Goal: Task Accomplishment & Management: Complete application form

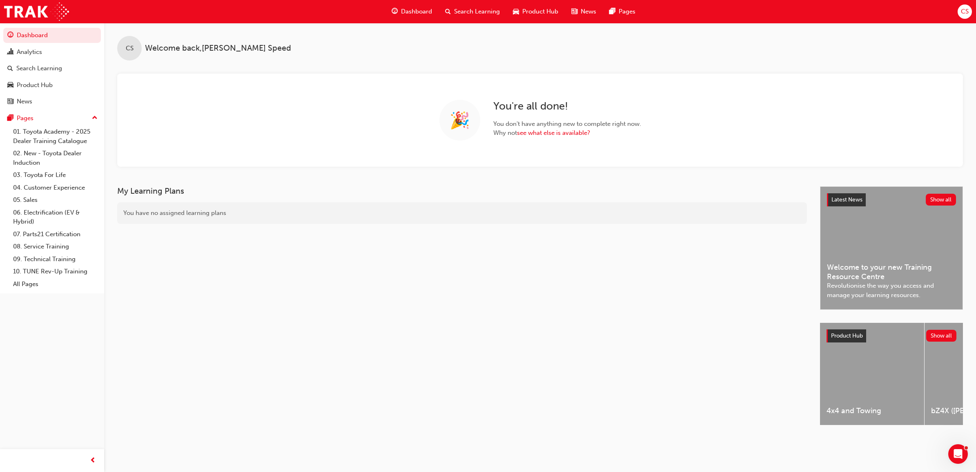
click at [480, 13] on span "Search Learning" at bounding box center [477, 11] width 46 height 9
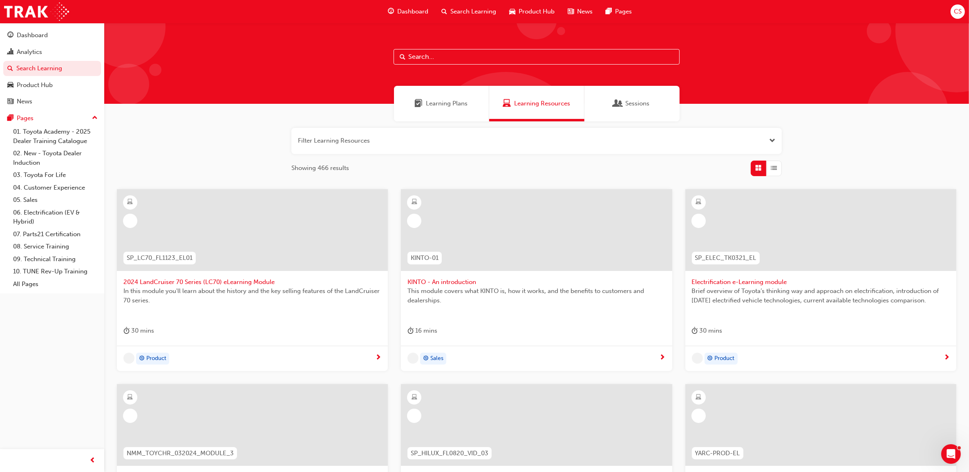
click at [454, 60] on input "text" at bounding box center [536, 57] width 286 height 16
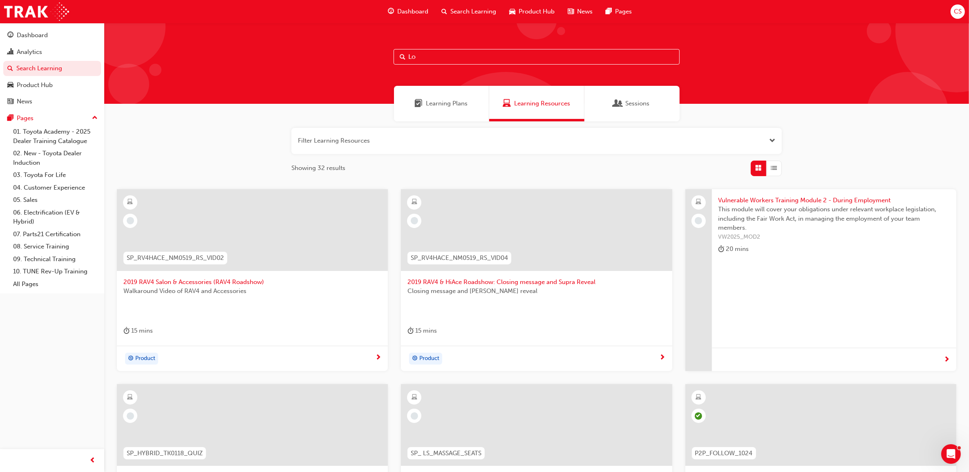
type input "L"
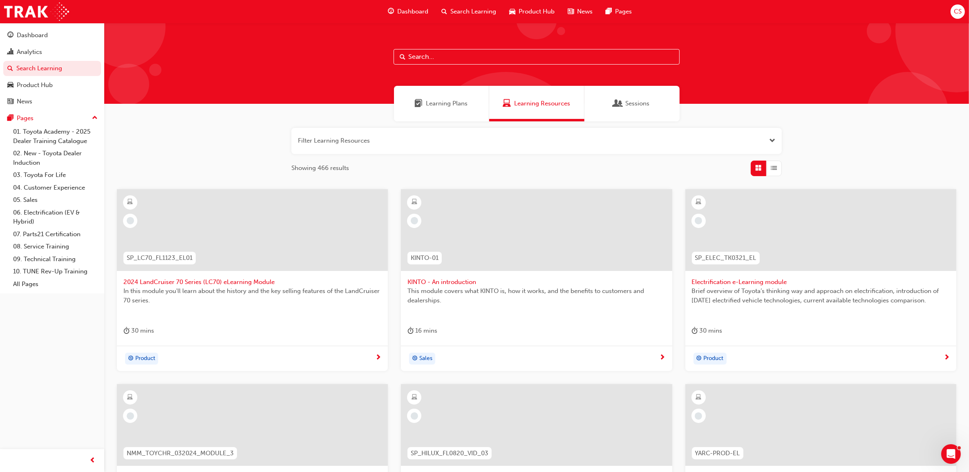
click at [649, 14] on span "CS" at bounding box center [958, 11] width 8 height 9
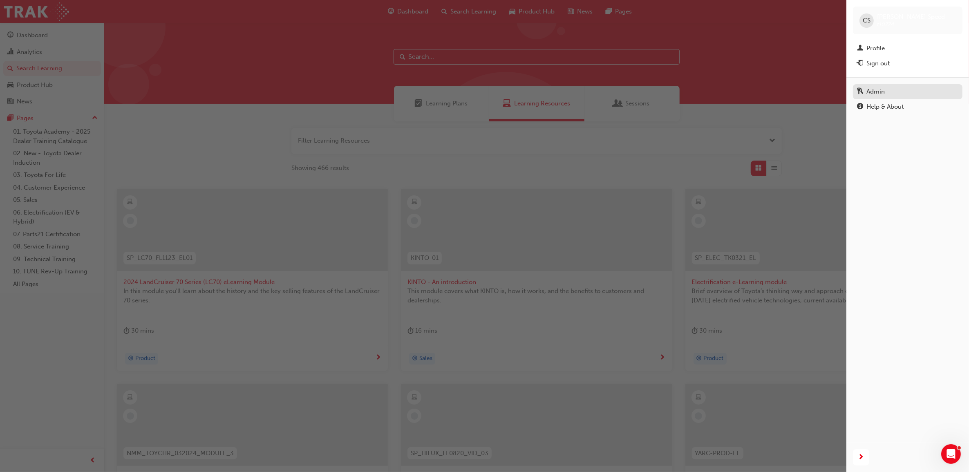
click at [649, 93] on div "Admin" at bounding box center [907, 92] width 101 height 10
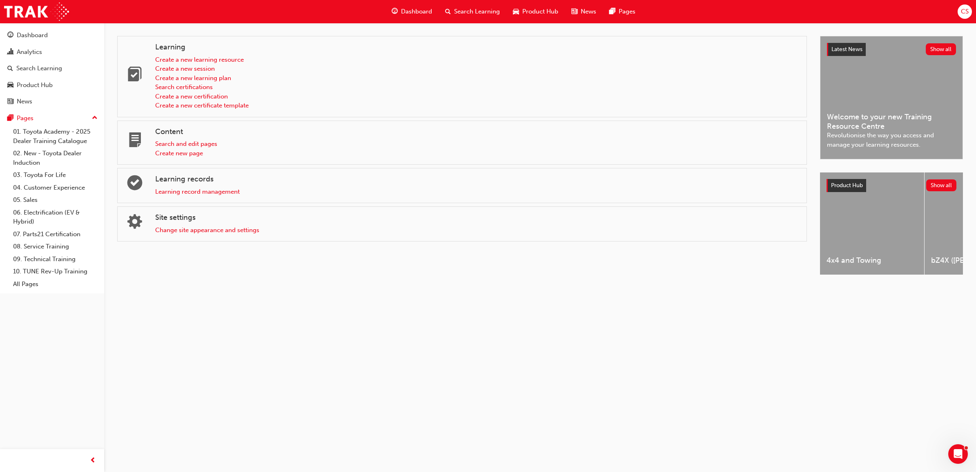
click at [194, 187] on div "Learning record management" at bounding box center [477, 191] width 645 height 9
click at [213, 191] on link "Learning record management" at bounding box center [197, 191] width 85 height 7
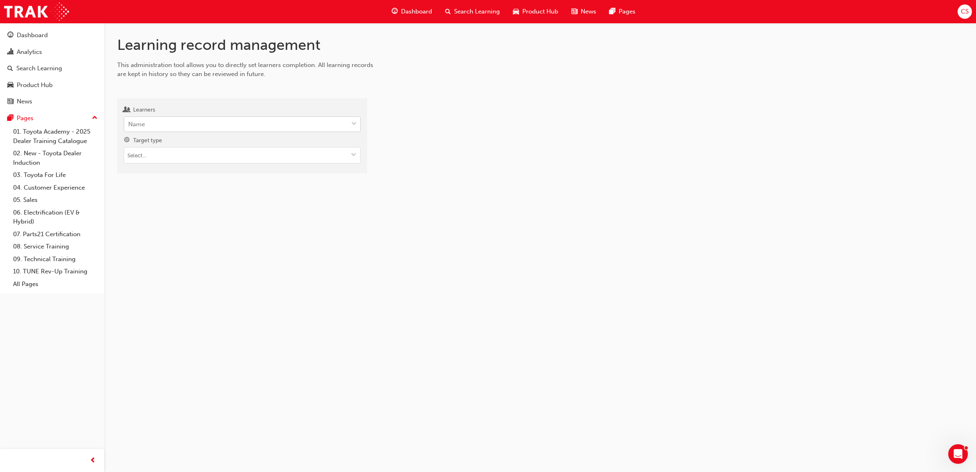
click at [193, 132] on div "Name" at bounding box center [242, 124] width 237 height 16
click at [129, 127] on input "Learners Name" at bounding box center [128, 124] width 1 height 7
type input "lowe"
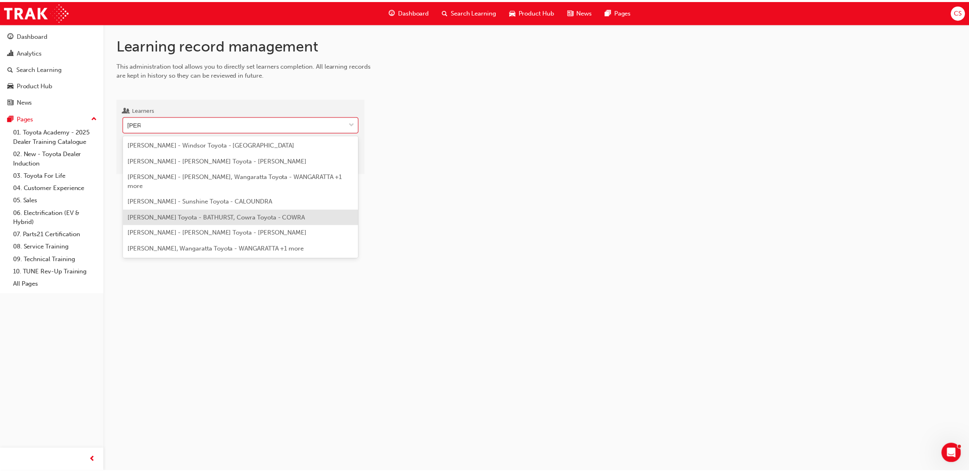
scroll to position [25, 0]
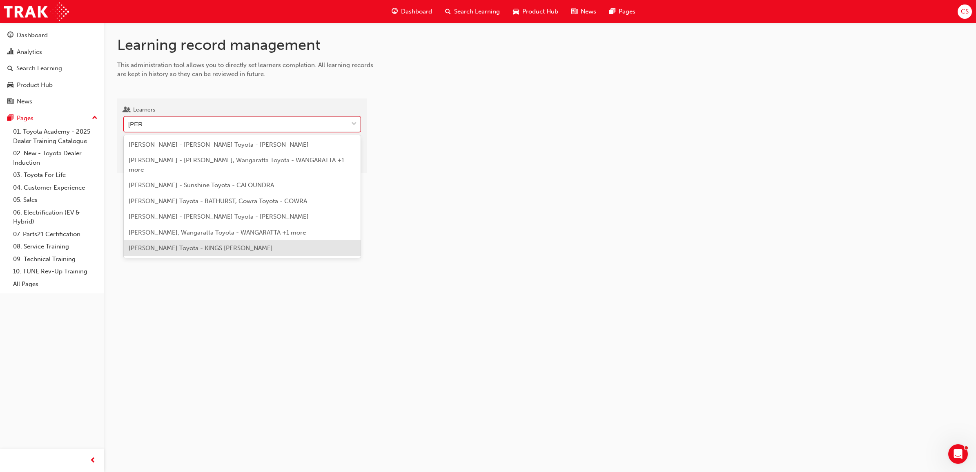
click at [230, 253] on div "joseph lowe - Launceston Toyota - KINGS MEADOWS" at bounding box center [242, 248] width 237 height 16
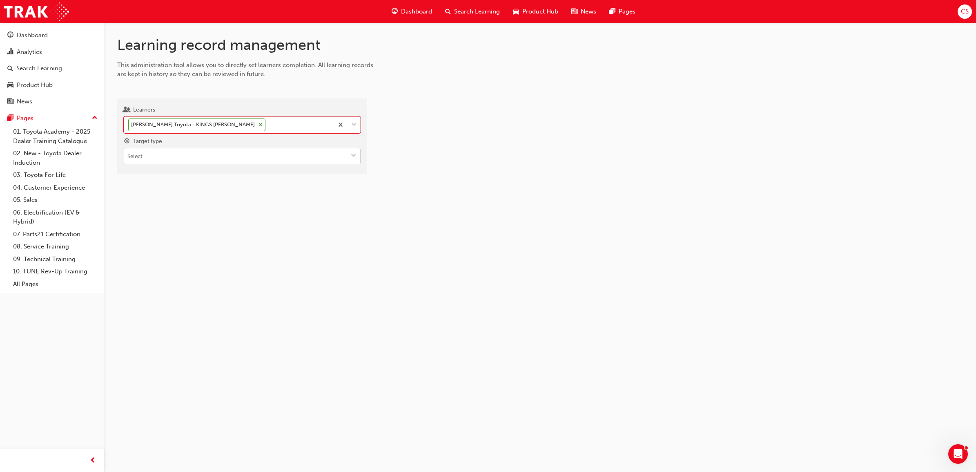
click at [355, 154] on span "down-icon" at bounding box center [354, 156] width 6 height 7
click at [191, 184] on li "Learning resource - instructor led" at bounding box center [242, 188] width 237 height 16
click at [223, 154] on div "Learning resource - instructor led" at bounding box center [174, 154] width 100 height 12
click at [354, 154] on span "down-icon" at bounding box center [354, 156] width 6 height 7
click at [321, 172] on li "Learning resource - eLearning module" at bounding box center [242, 172] width 237 height 16
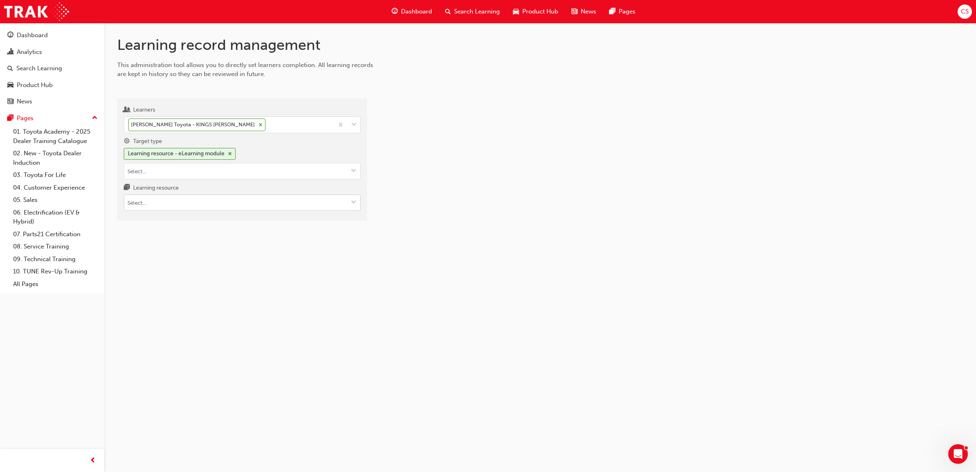
click at [286, 208] on input "Learning resource" at bounding box center [242, 203] width 236 height 16
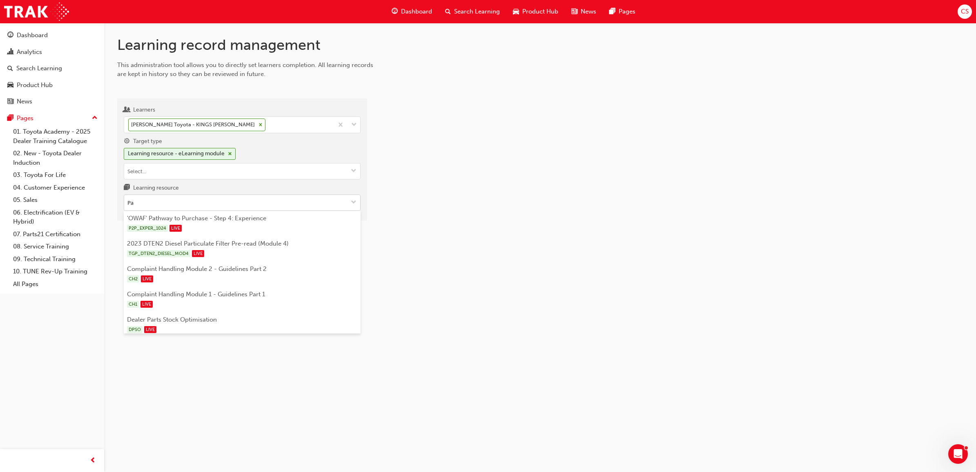
type input "P"
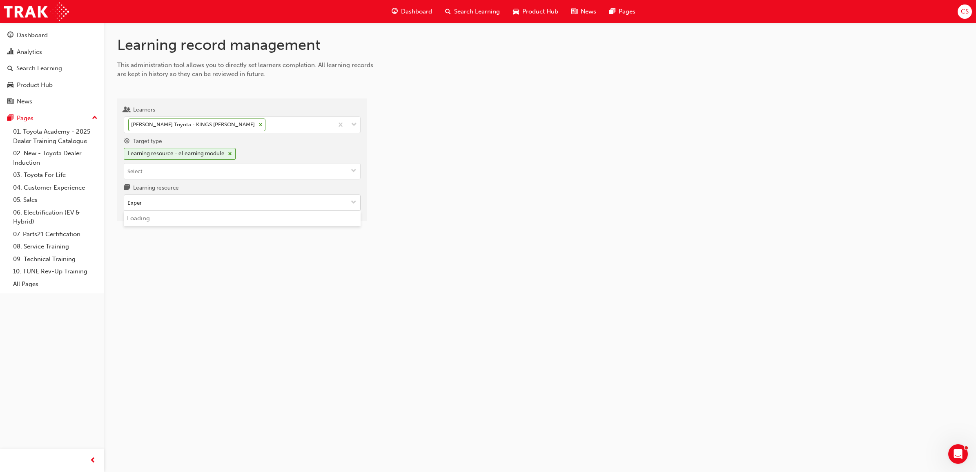
type input "Expert"
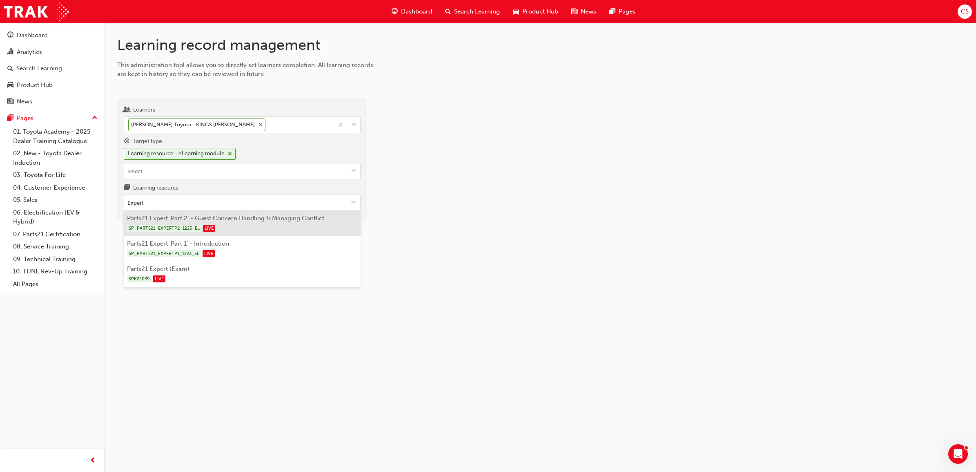
click at [280, 233] on div "SP_PARTS21_EXPERTP2_1223_EL LIVE" at bounding box center [242, 228] width 231 height 10
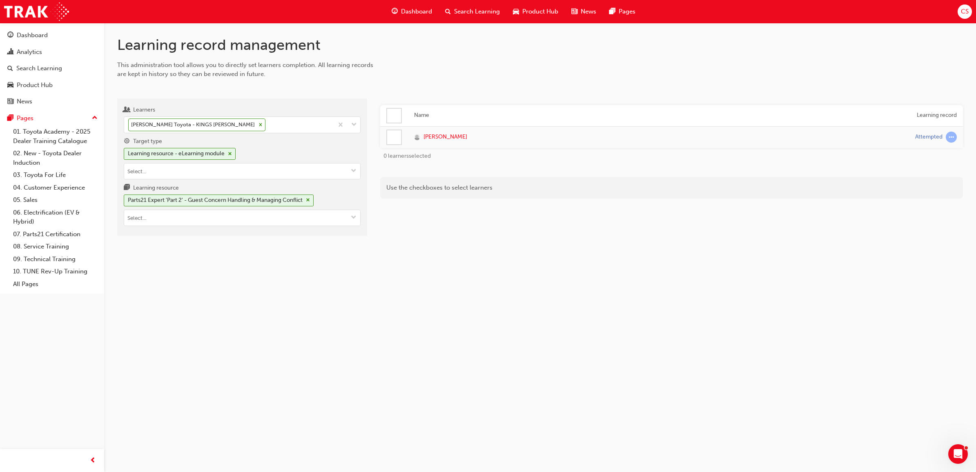
click at [395, 137] on div at bounding box center [394, 137] width 14 height 14
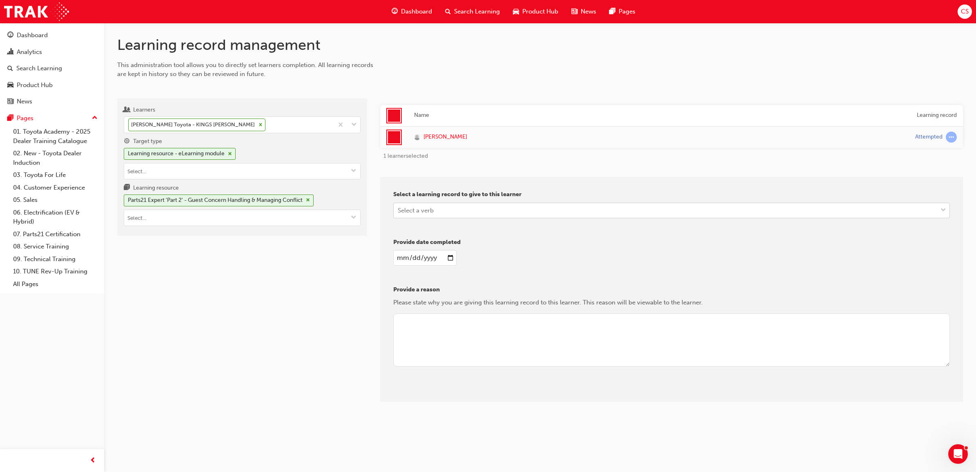
click at [461, 211] on div "Select a verb" at bounding box center [666, 210] width 544 height 14
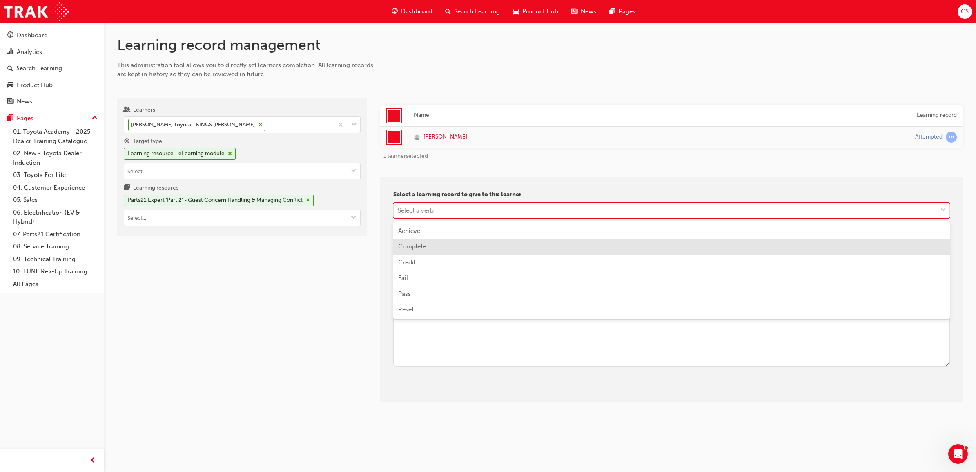
click at [427, 244] on div "Complete" at bounding box center [671, 247] width 557 height 16
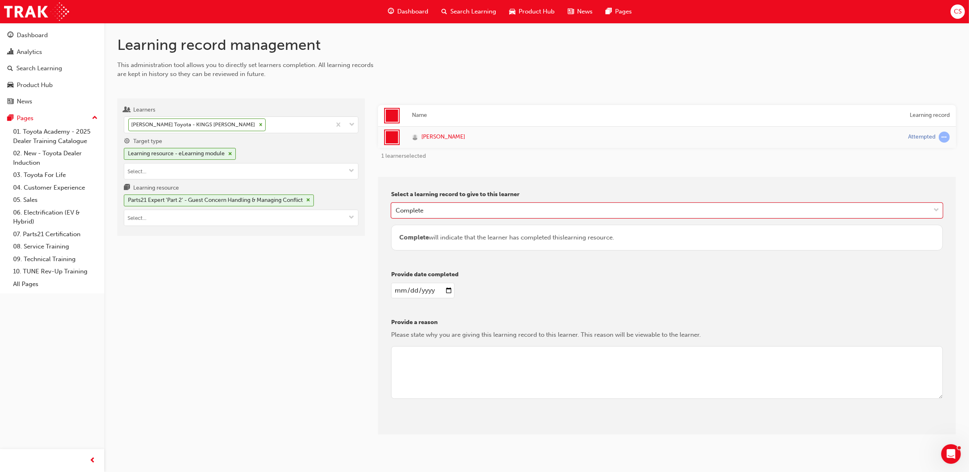
click at [447, 292] on input "date" at bounding box center [422, 291] width 63 height 16
type input "2025-08-27"
click at [432, 328] on textarea at bounding box center [667, 372] width 552 height 53
type textarea "cs"
click at [448, 328] on button "Give learning records" at bounding box center [427, 427] width 73 height 13
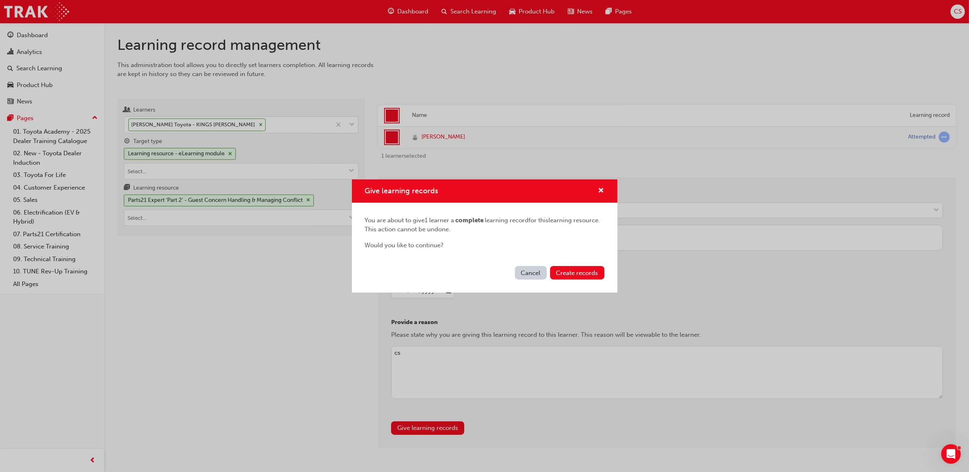
click at [591, 264] on div "Cancel Create records" at bounding box center [485, 278] width 266 height 30
click at [594, 270] on span "Create records" at bounding box center [577, 272] width 42 height 7
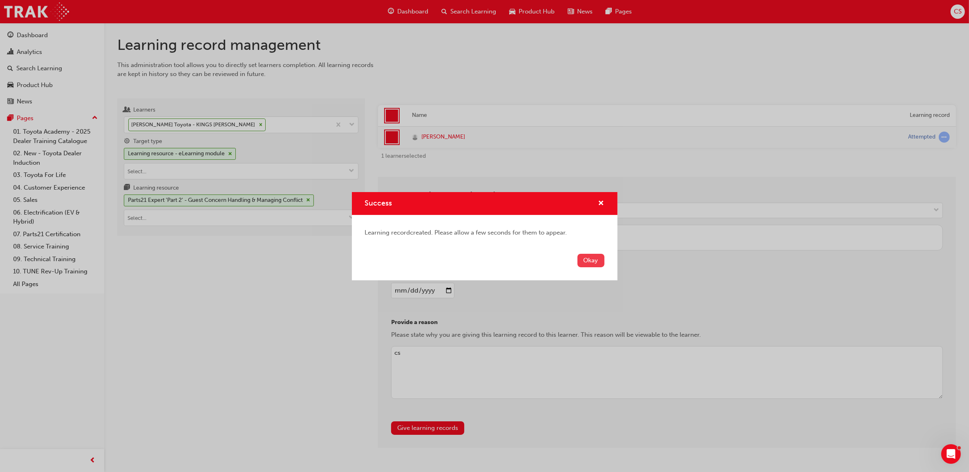
click at [594, 261] on button "Okay" at bounding box center [590, 260] width 27 height 13
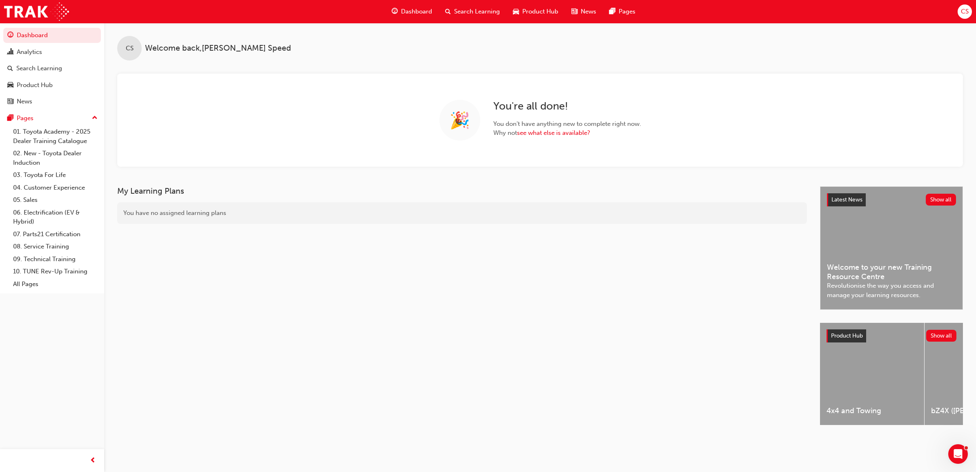
click at [476, 11] on span "Search Learning" at bounding box center [477, 11] width 46 height 9
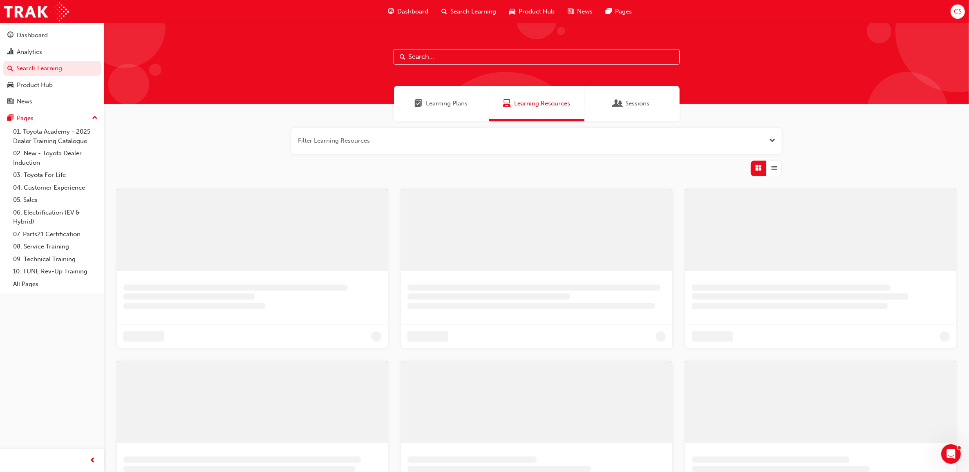
click at [464, 55] on input "text" at bounding box center [536, 57] width 286 height 16
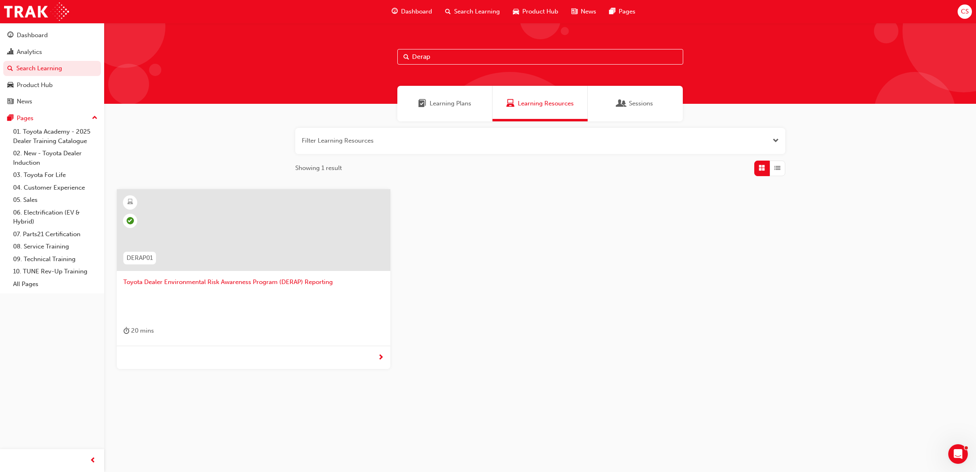
type input "Derap"
click at [228, 284] on span "Toyota Dealer Environmental Risk Awareness Program (DERAP) Reporting" at bounding box center [253, 281] width 261 height 9
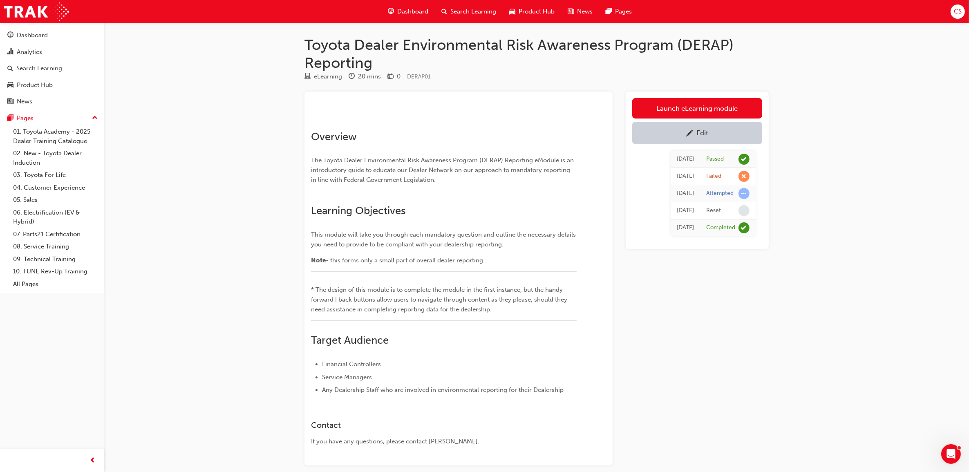
click at [954, 11] on span "CS" at bounding box center [958, 11] width 8 height 9
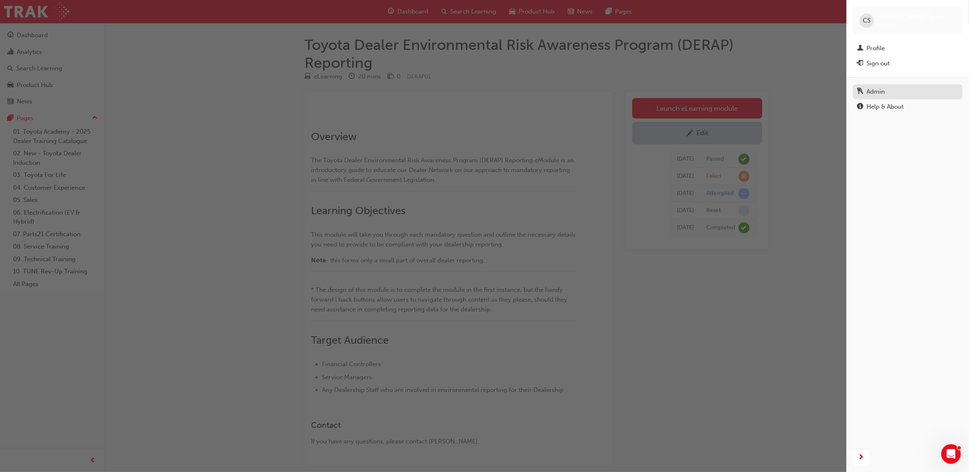
click at [880, 92] on div "Admin" at bounding box center [875, 91] width 18 height 9
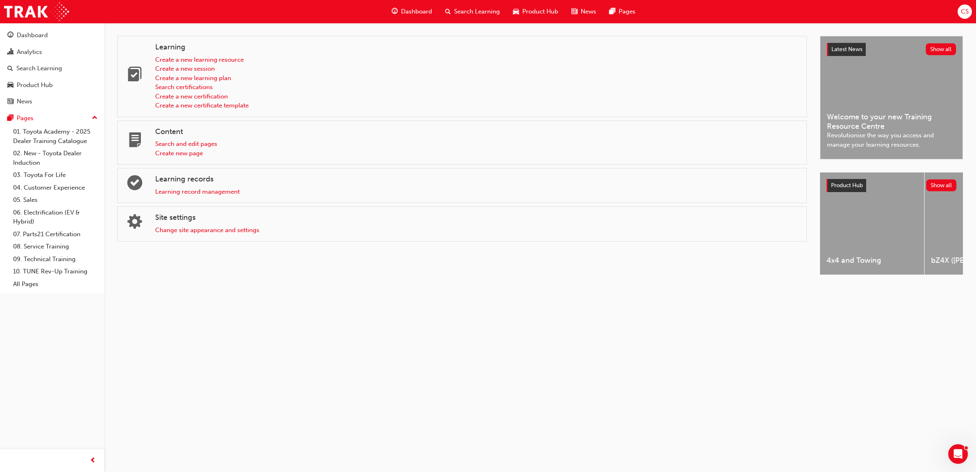
click at [221, 197] on div "Learning record management" at bounding box center [477, 191] width 645 height 9
click at [223, 195] on link "Learning record management" at bounding box center [197, 191] width 85 height 7
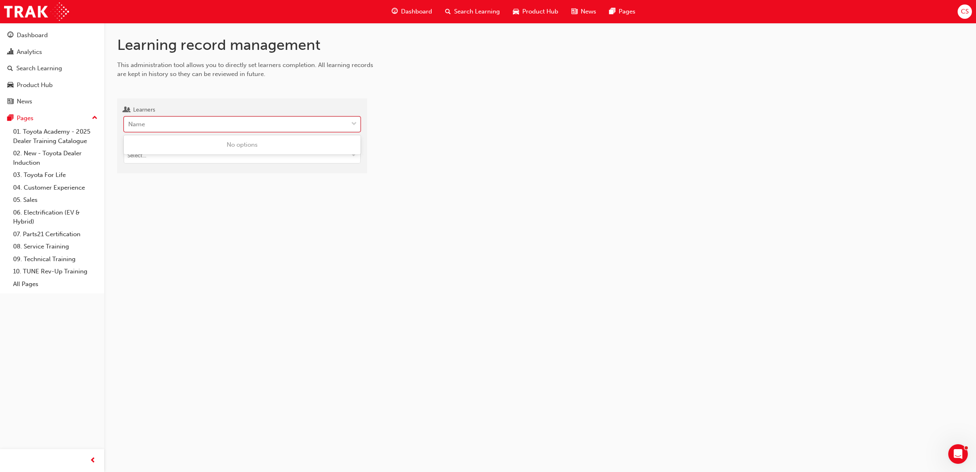
click at [185, 122] on div "Name" at bounding box center [236, 124] width 224 height 14
click at [129, 122] on input "Learners 0 results available. Use Up and Down to choose options, press Enter to…" at bounding box center [128, 124] width 1 height 7
type input "JOnes"
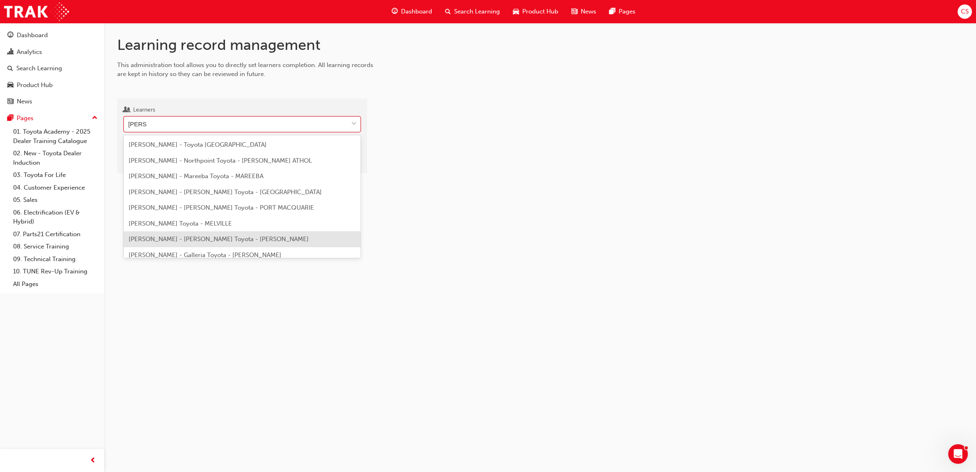
click at [179, 238] on span "Alison Jones - Broome Toyota - BROOME" at bounding box center [219, 238] width 180 height 7
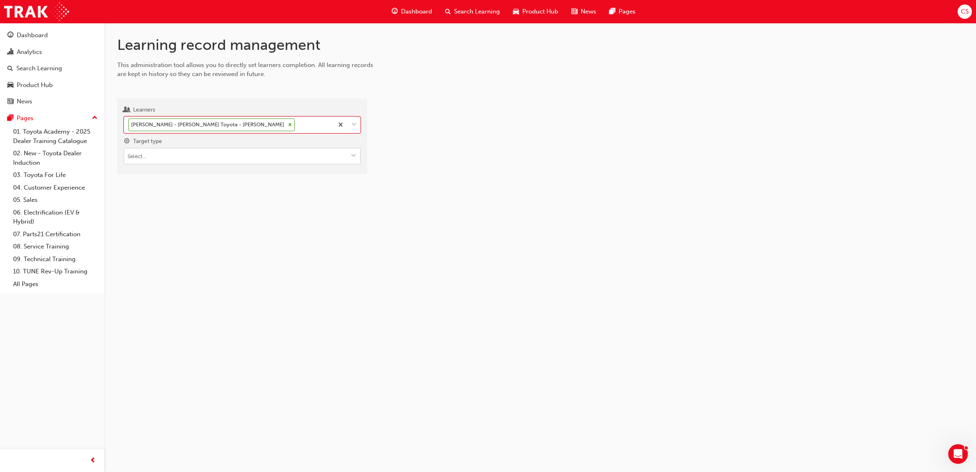
click at [178, 156] on input "Target type" at bounding box center [242, 156] width 236 height 16
click at [185, 176] on li "Learning resource - eLearning module" at bounding box center [242, 172] width 237 height 16
click at [163, 203] on input "Learning resource" at bounding box center [242, 203] width 236 height 16
type input "Submiss"
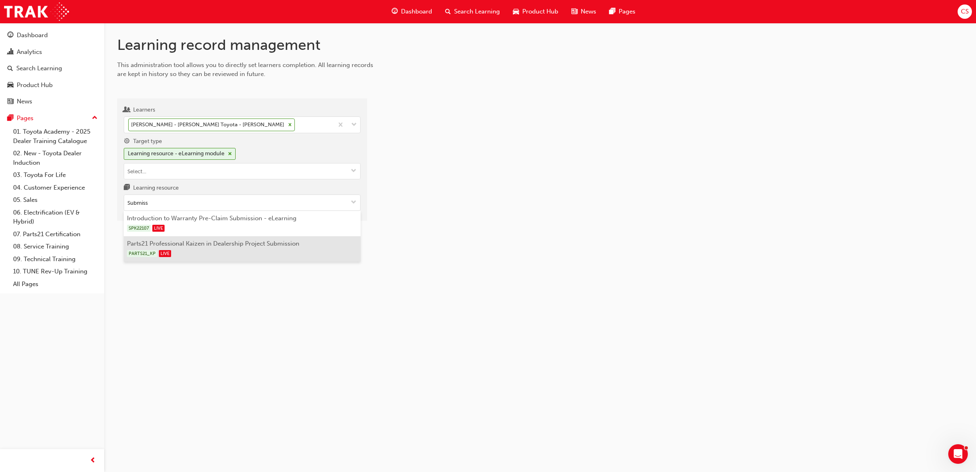
click at [254, 248] on li "Parts21 Professional Kaizen in Dealership Project Submission PARTS21_KP LIVE" at bounding box center [242, 248] width 237 height 25
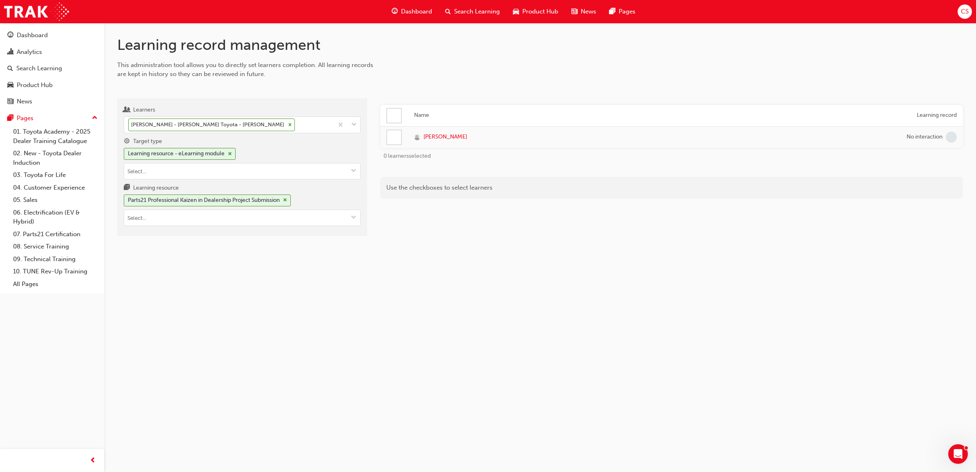
click at [391, 137] on div at bounding box center [394, 137] width 14 height 14
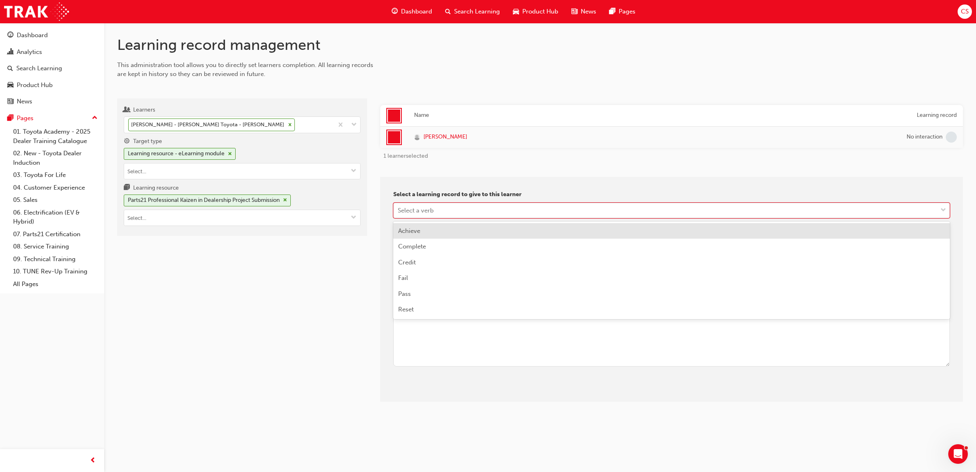
click at [440, 210] on div "Select a verb" at bounding box center [666, 210] width 544 height 14
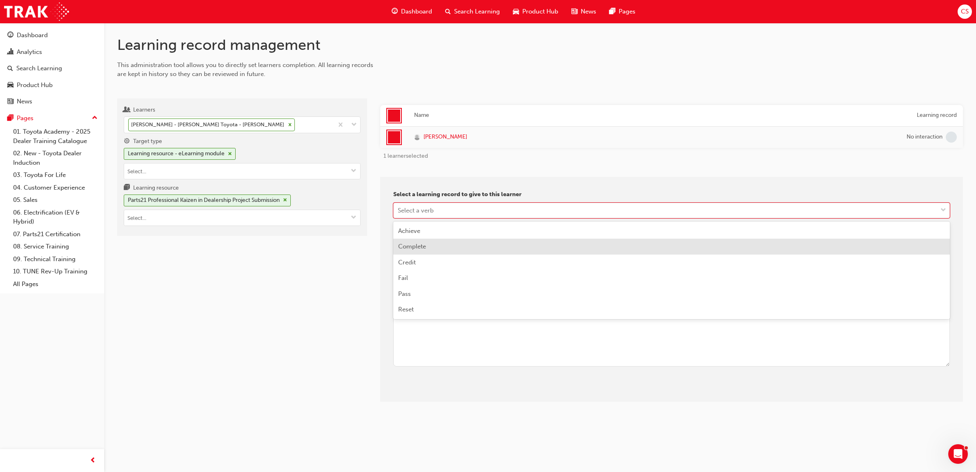
click at [424, 251] on div "Complete" at bounding box center [671, 247] width 557 height 16
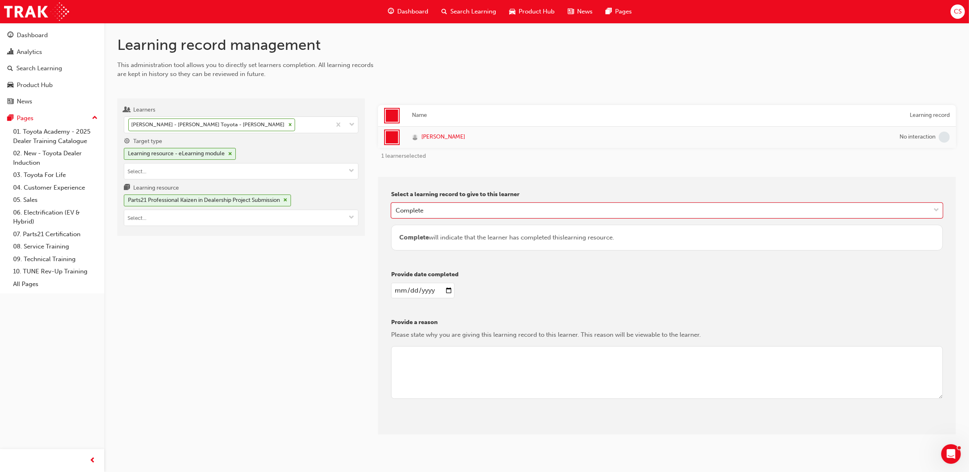
click at [421, 378] on textarea at bounding box center [667, 372] width 552 height 53
click at [447, 291] on input "date" at bounding box center [422, 291] width 63 height 16
type input "2025-08-26"
click at [425, 375] on textarea at bounding box center [667, 372] width 552 height 53
type textarea "cs"
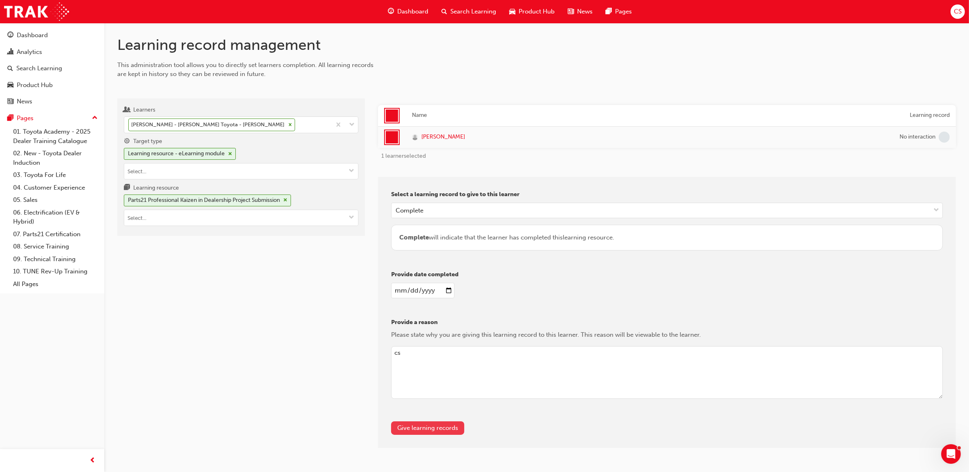
click at [440, 427] on button "Give learning records" at bounding box center [427, 427] width 73 height 13
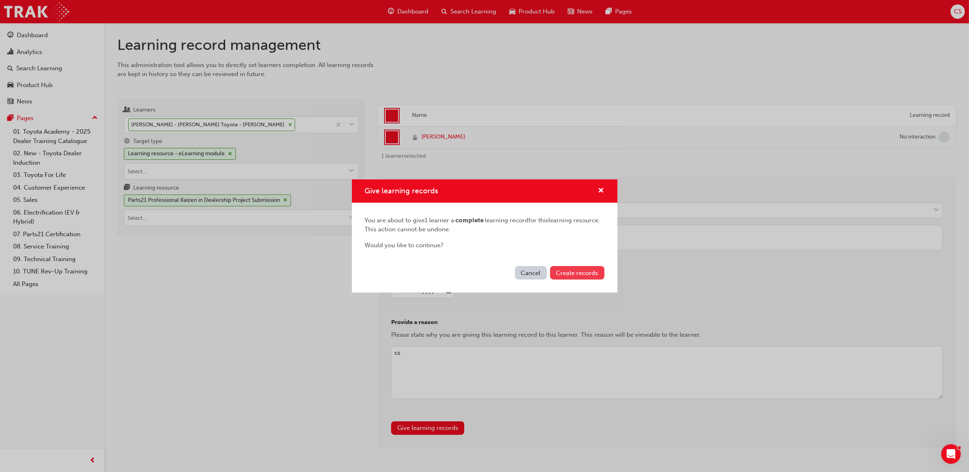
click at [595, 270] on span "Create records" at bounding box center [577, 272] width 42 height 7
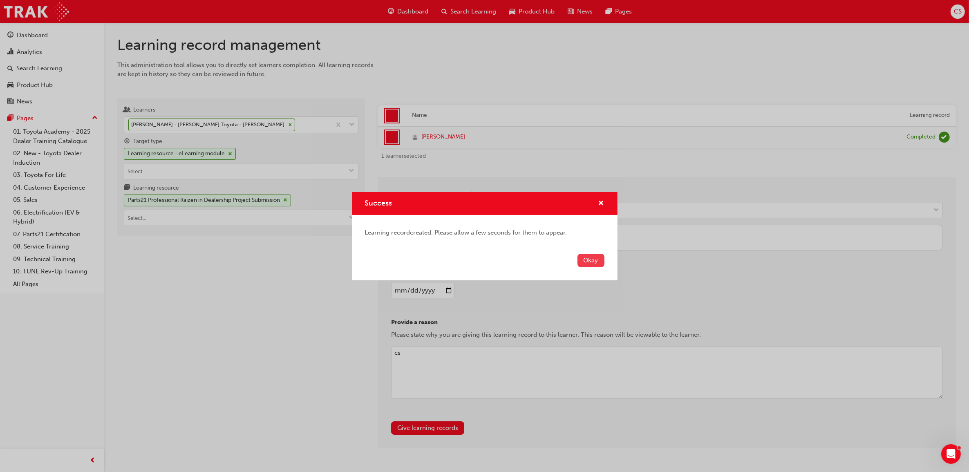
click at [595, 264] on button "Okay" at bounding box center [590, 260] width 27 height 13
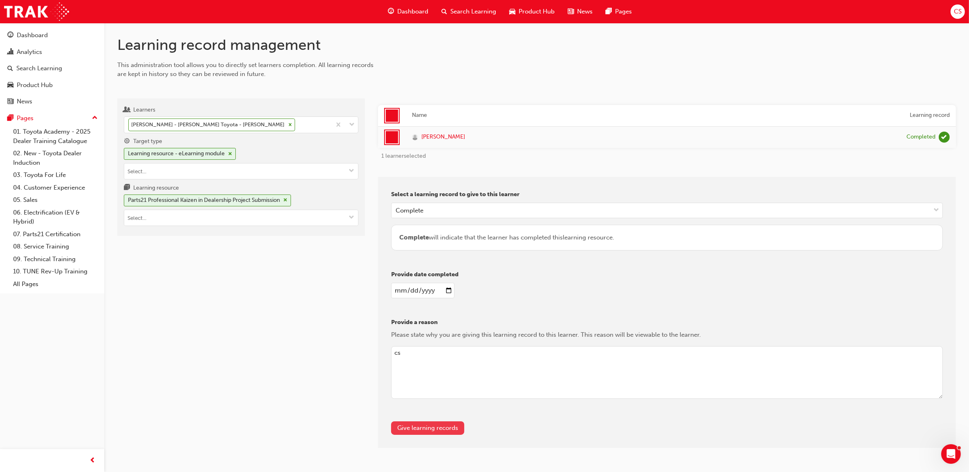
click at [413, 426] on button "Give learning records" at bounding box center [427, 427] width 73 height 13
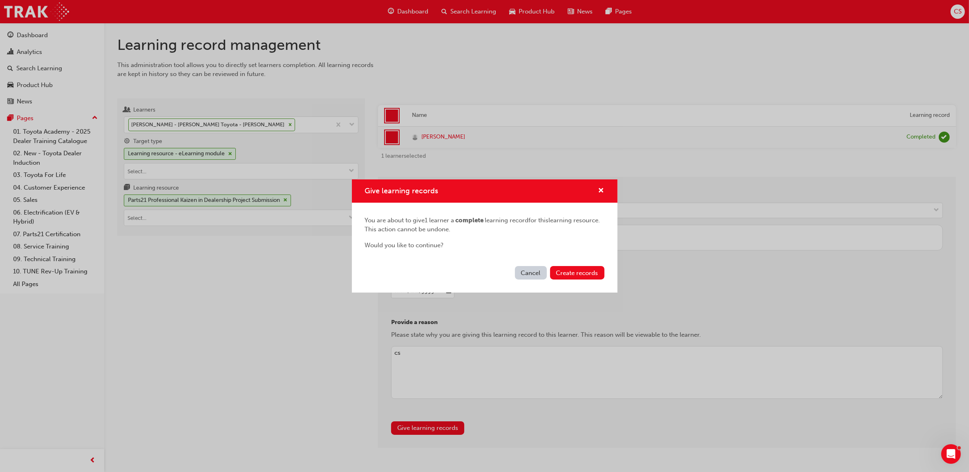
click at [605, 190] on div "Give learning records" at bounding box center [485, 190] width 266 height 23
click at [602, 195] on button "Give learning records" at bounding box center [601, 191] width 6 height 10
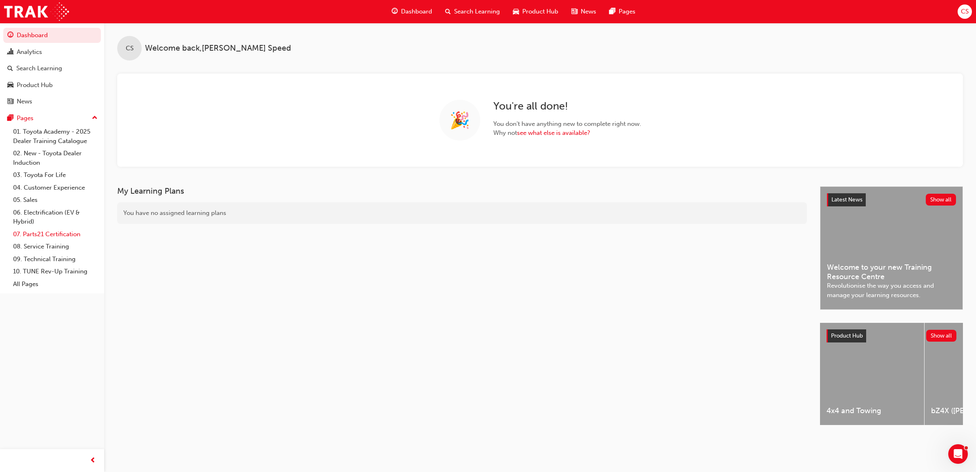
click at [38, 237] on link "07. Parts21 Certification" at bounding box center [55, 234] width 91 height 13
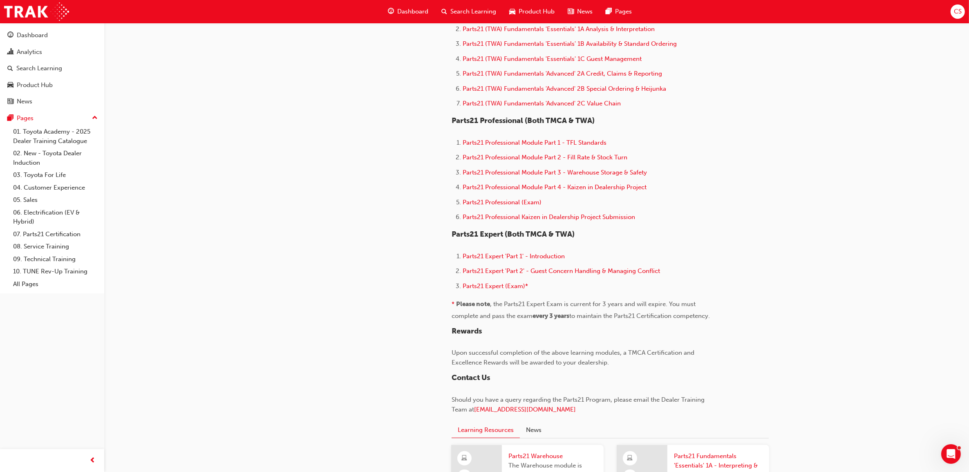
scroll to position [460, 0]
click at [585, 217] on span "Parts21 Professional Kaizen in Dealership Project Submission" at bounding box center [548, 215] width 172 height 7
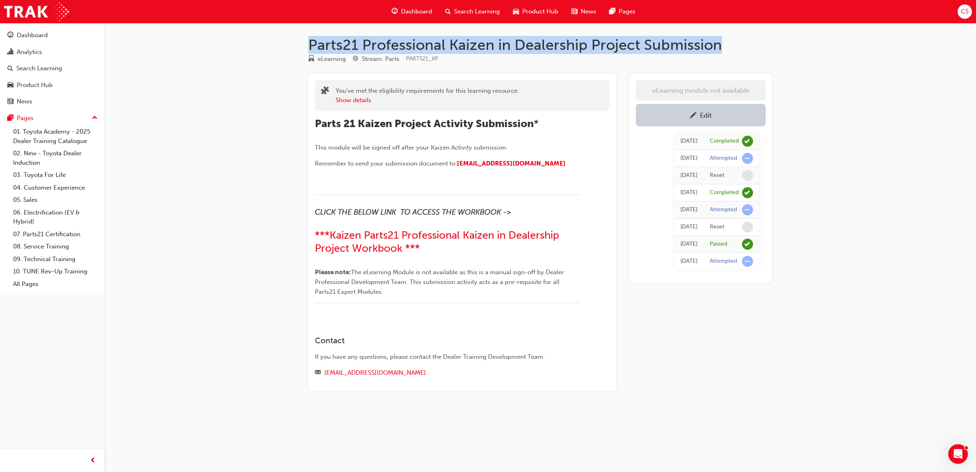
drag, startPoint x: 309, startPoint y: 47, endPoint x: 734, endPoint y: 50, distance: 424.9
click at [734, 50] on h1 "Parts21 Professional Kaizen in Dealership Project Submission" at bounding box center [540, 45] width 464 height 18
copy h1 "Parts21 Professional Kaizen in Dealership Project Submission"
